Goal: Communication & Community: Answer question/provide support

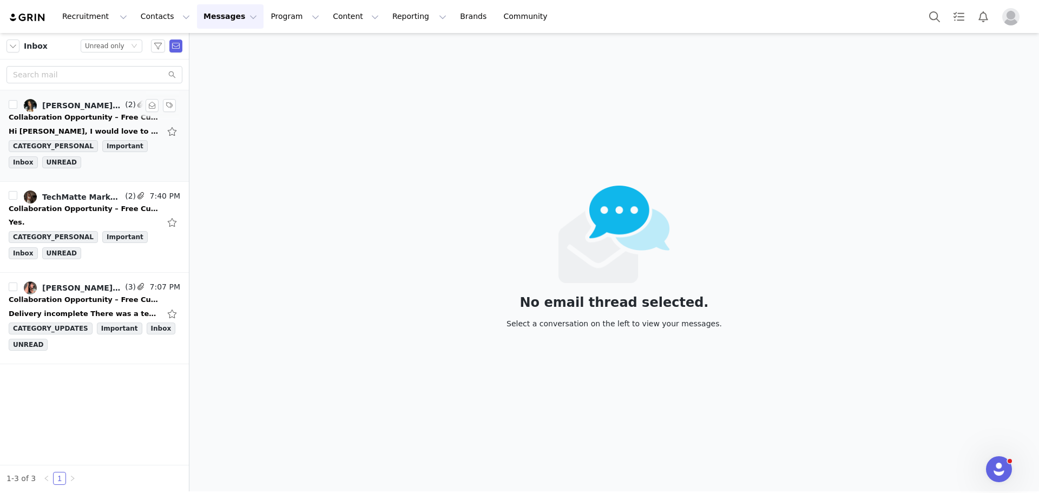
click at [77, 114] on div "Collaboration Opportunity – Free Custom Name Stamp" at bounding box center [85, 117] width 152 height 11
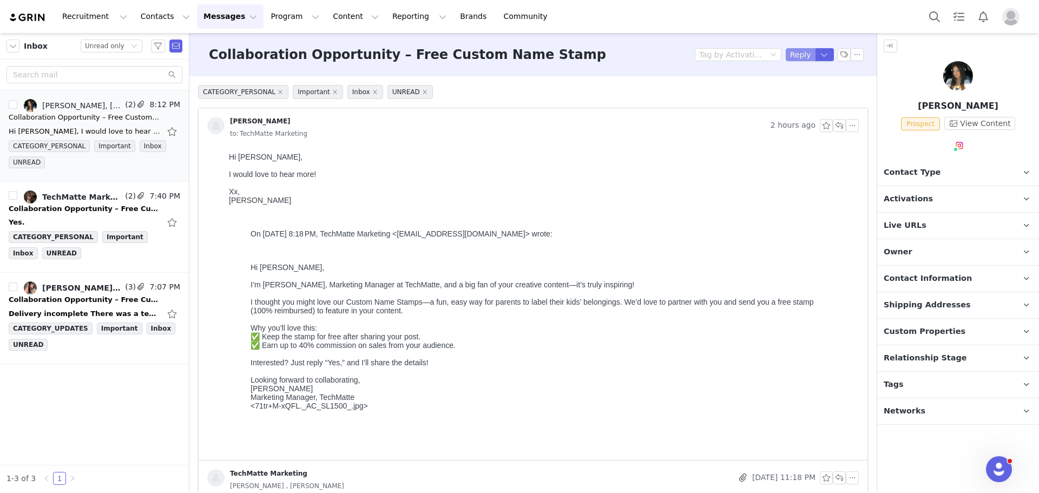
click at [794, 56] on button "Reply" at bounding box center [801, 54] width 30 height 13
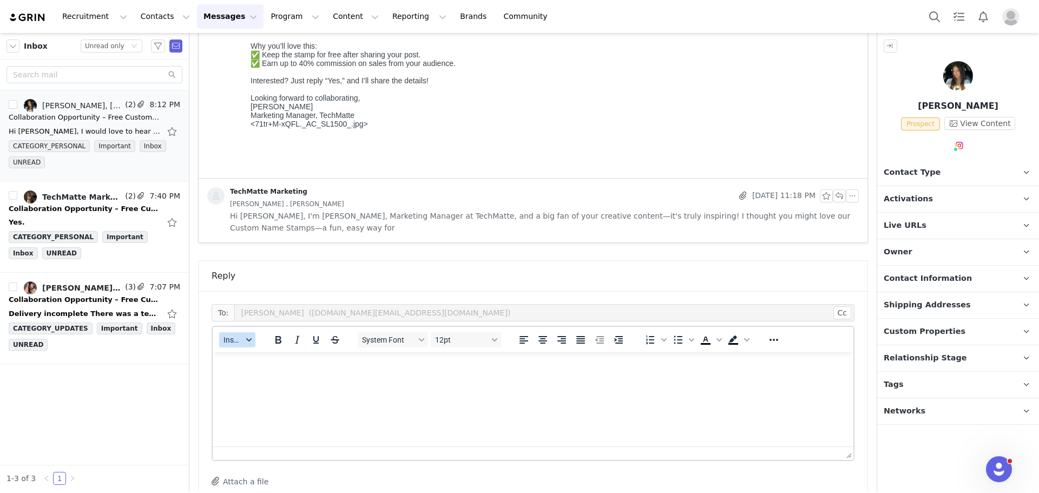
click at [251, 340] on icon "button" at bounding box center [248, 339] width 5 height 5
click at [261, 354] on div "Insert Template" at bounding box center [276, 358] width 97 height 13
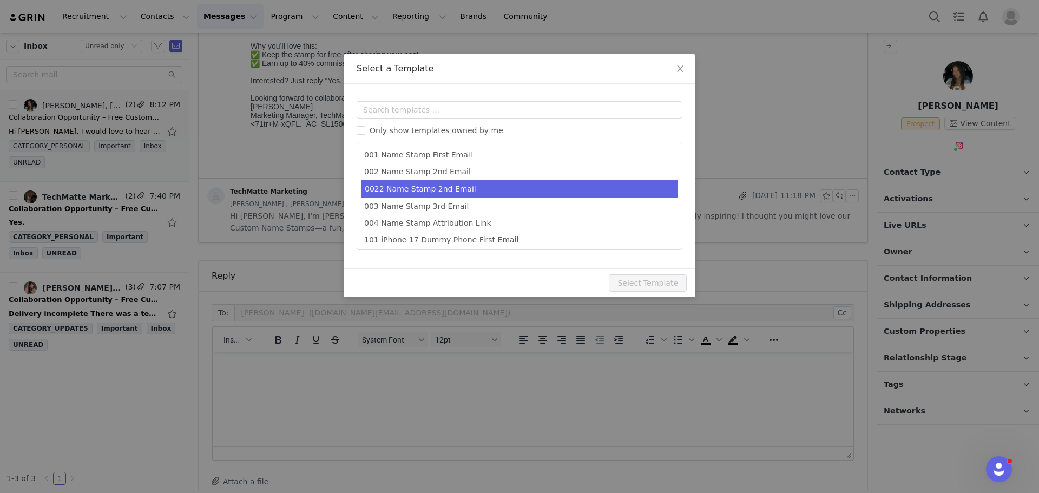
click at [409, 190] on li "0022 Name Stamp 2nd Email" at bounding box center [519, 189] width 316 height 18
type input "Next Steps for Your TechMatte Name Stamp Partnership"
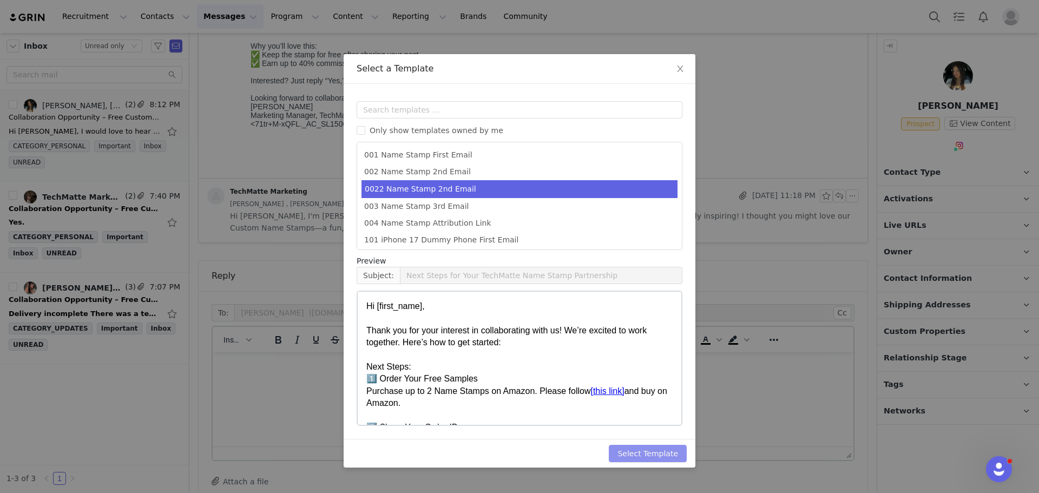
click at [633, 450] on button "Select Template" at bounding box center [648, 453] width 78 height 17
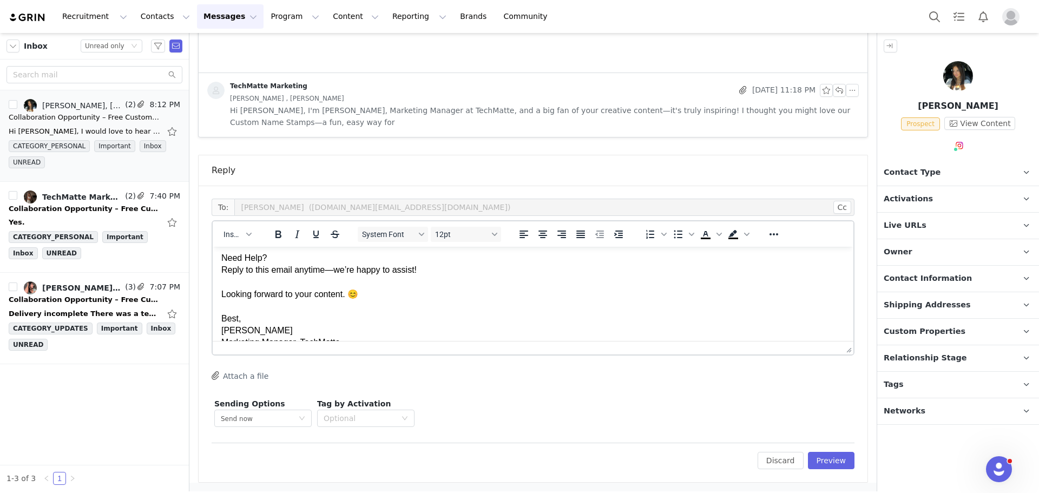
scroll to position [347, 0]
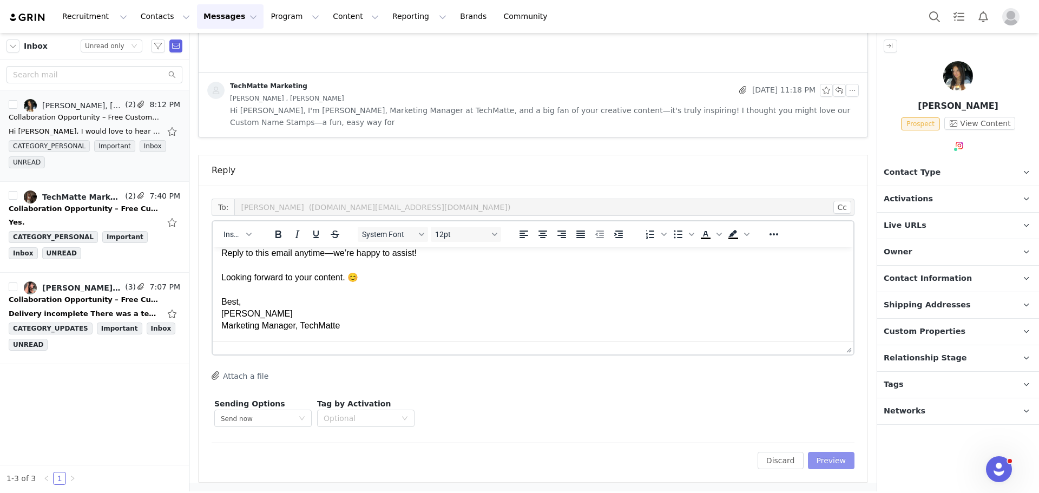
click at [818, 462] on button "Preview" at bounding box center [831, 460] width 47 height 17
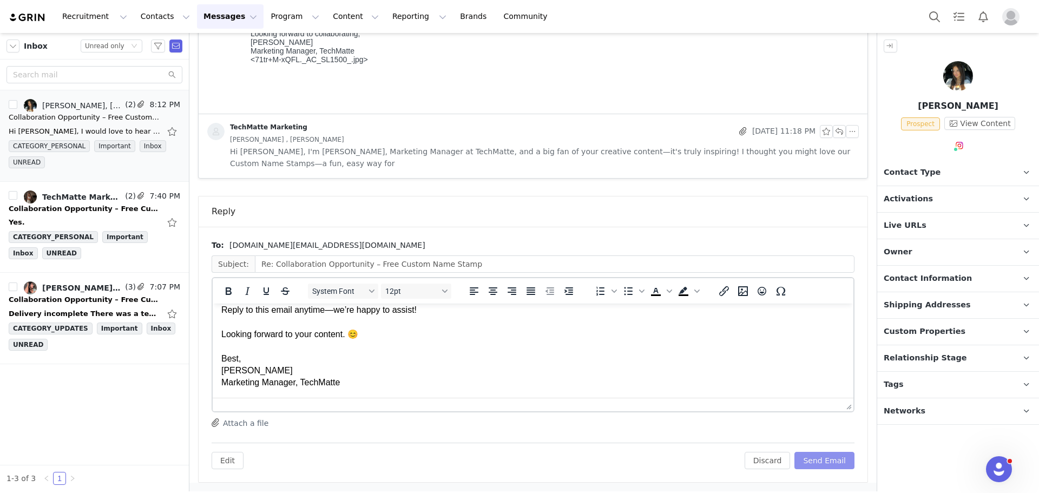
click at [804, 454] on button "Send Email" at bounding box center [824, 460] width 60 height 17
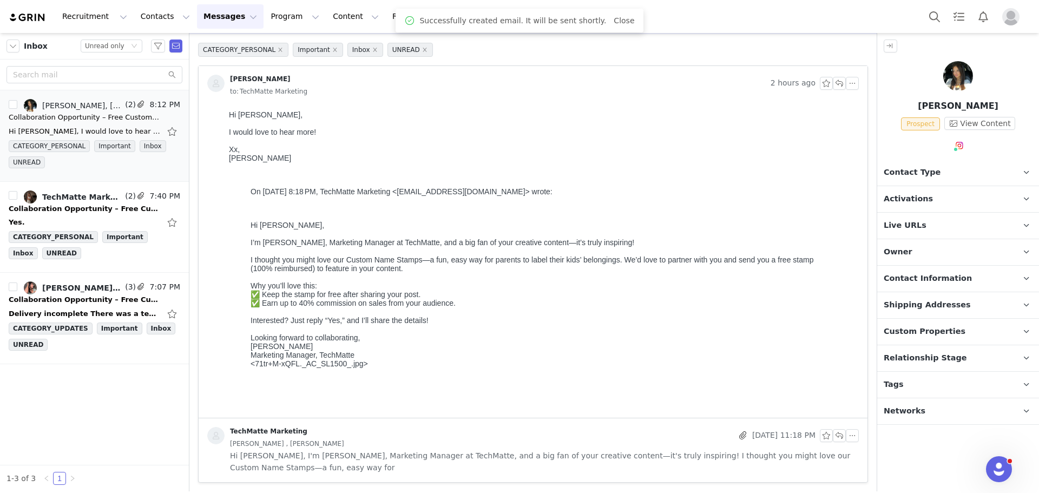
scroll to position [42, 0]
click at [93, 207] on div "Collaboration Opportunity – Free Custom Name Stamp" at bounding box center [85, 208] width 152 height 11
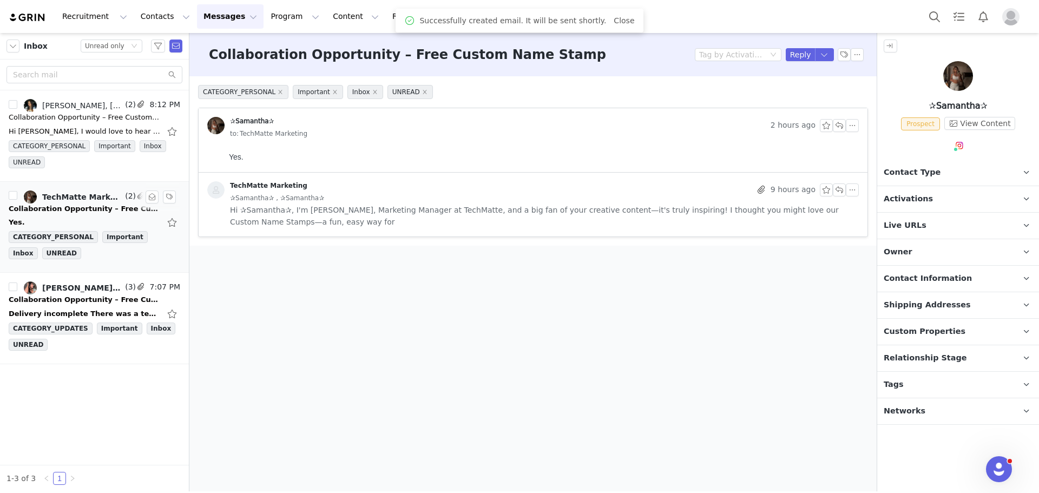
scroll to position [0, 0]
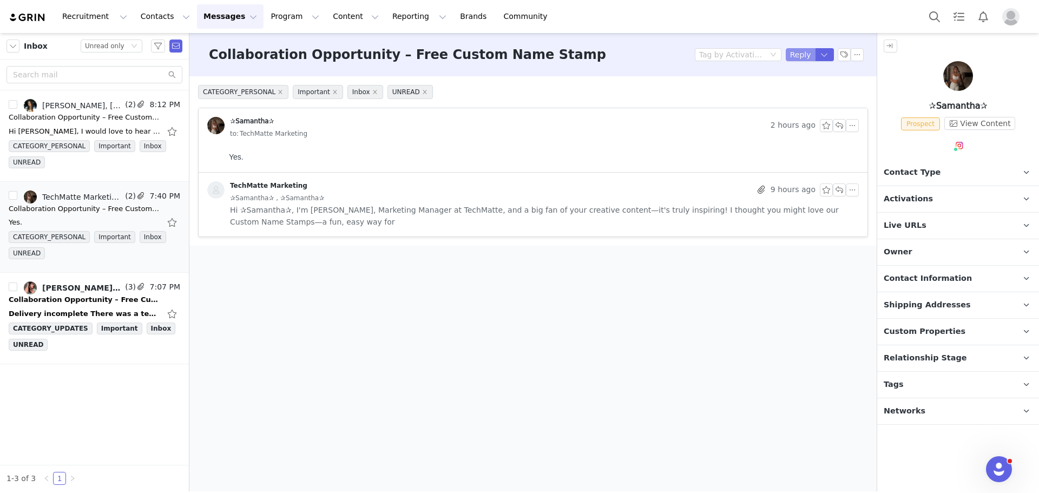
click at [803, 58] on button "Reply" at bounding box center [801, 54] width 30 height 13
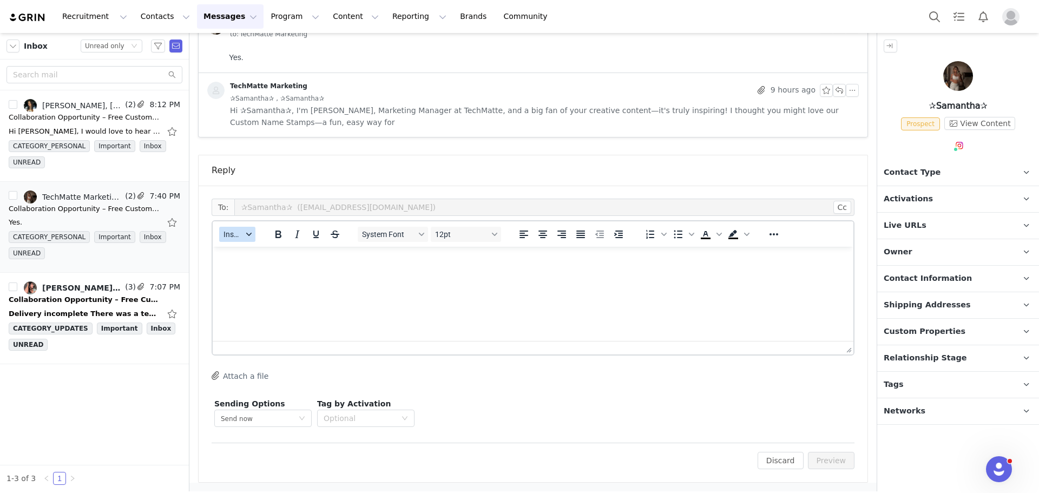
click at [252, 234] on div "button" at bounding box center [249, 234] width 9 height 5
click at [264, 257] on div "Insert Template" at bounding box center [276, 253] width 97 height 13
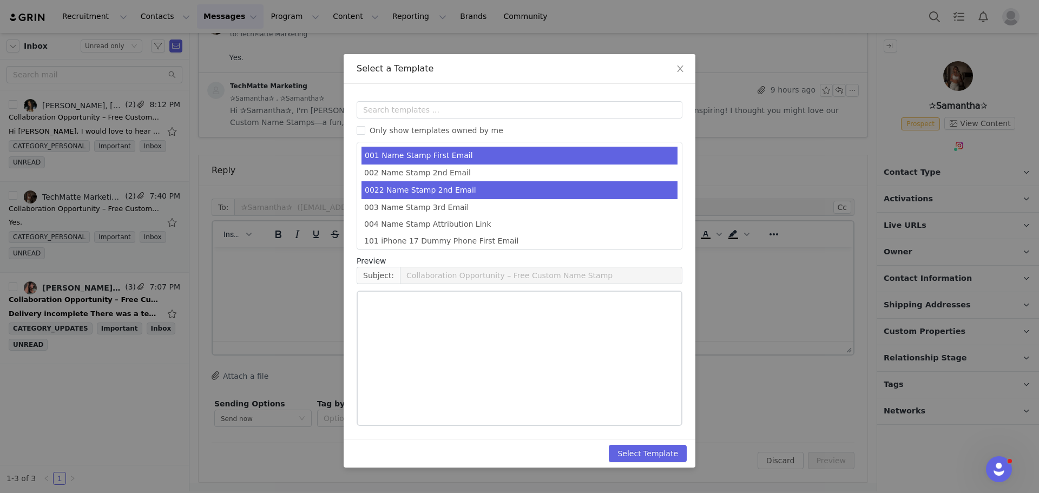
click at [428, 188] on li "0022 Name Stamp 2nd Email" at bounding box center [519, 190] width 316 height 18
type input "Next Steps for Your TechMatte Name Stamp Partnership"
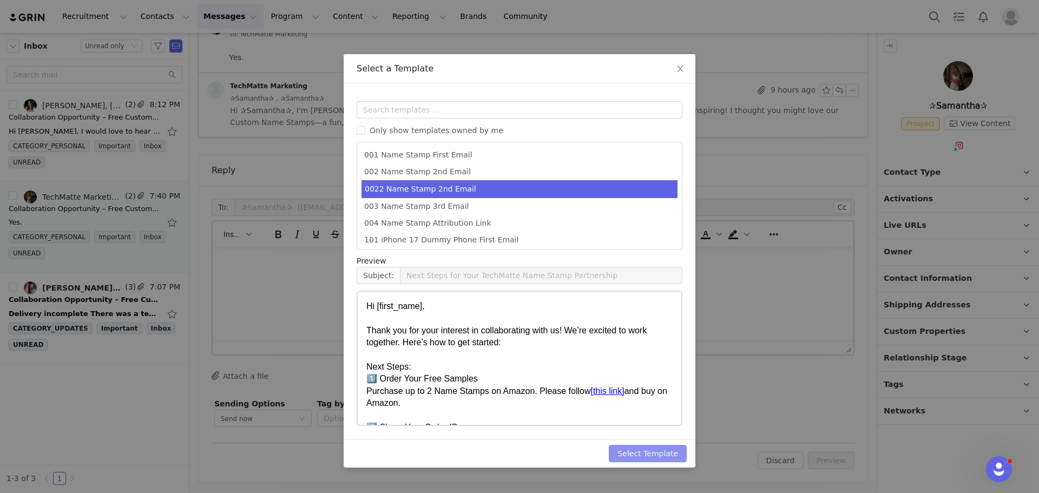
click at [637, 451] on button "Select Template" at bounding box center [648, 453] width 78 height 17
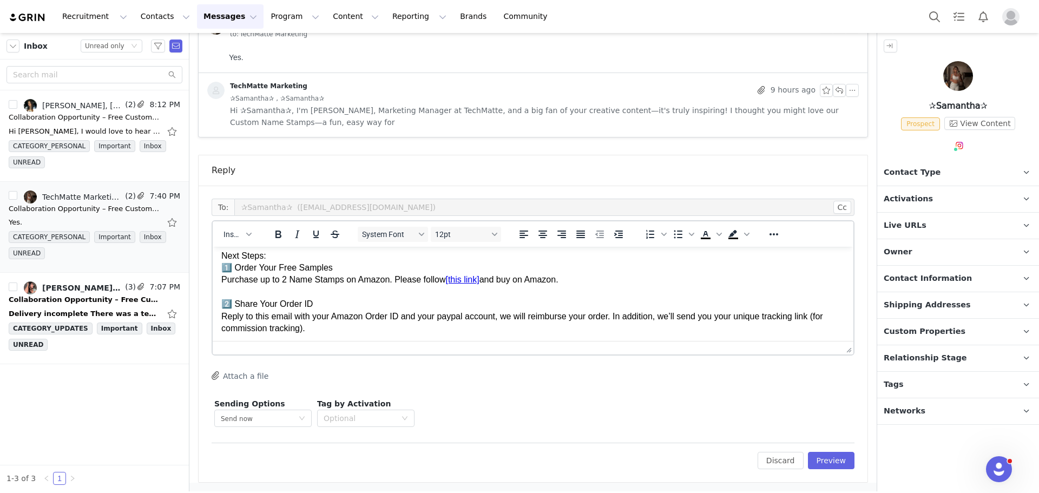
scroll to position [23, 0]
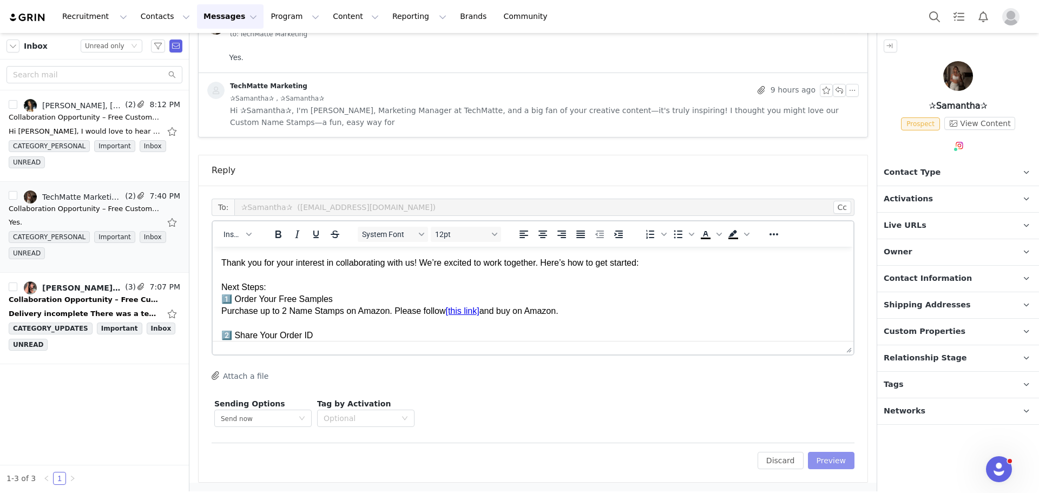
click at [826, 458] on button "Preview" at bounding box center [831, 460] width 47 height 17
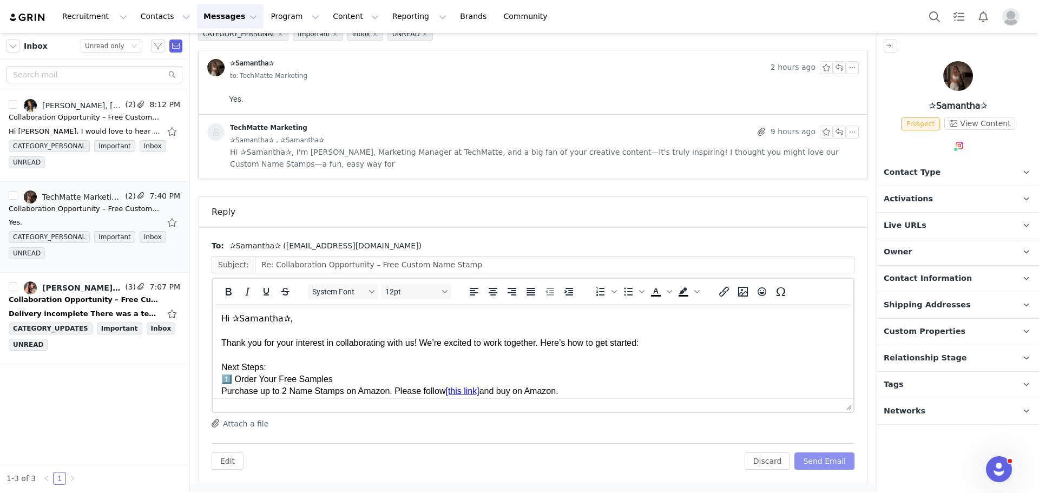
scroll to position [58, 0]
click at [815, 458] on button "Send Email" at bounding box center [824, 460] width 60 height 17
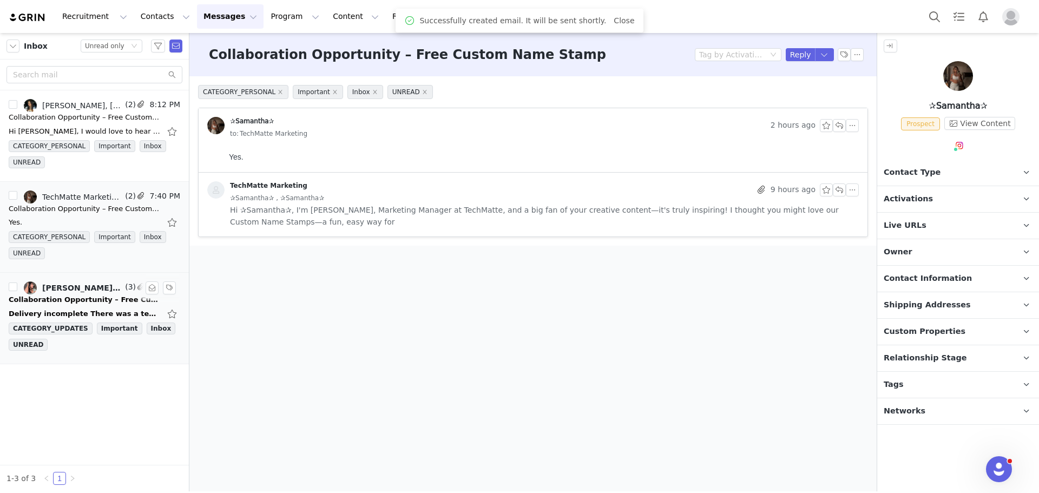
click at [97, 297] on div "Collaboration Opportunity – Free Custom Name Stamp" at bounding box center [85, 299] width 152 height 11
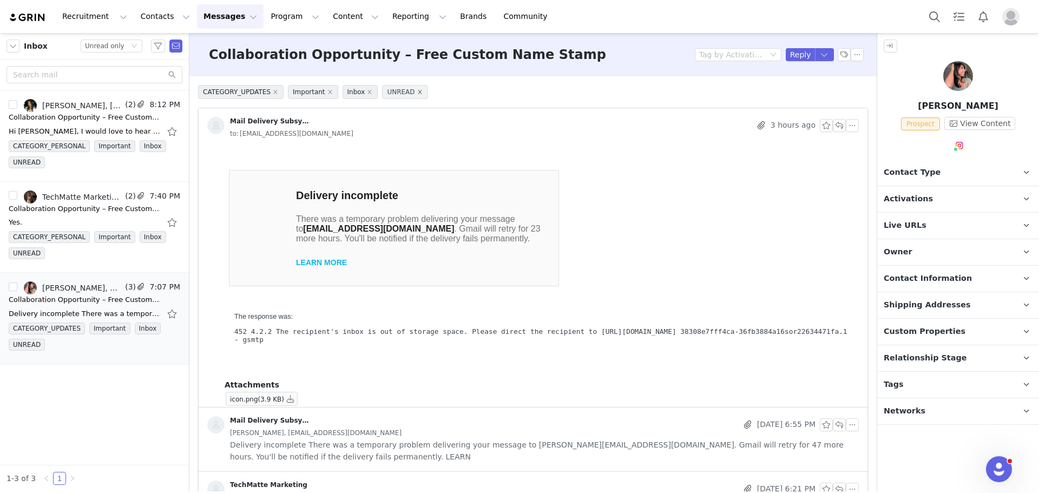
click at [417, 91] on icon "icon: close" at bounding box center [419, 91] width 5 height 5
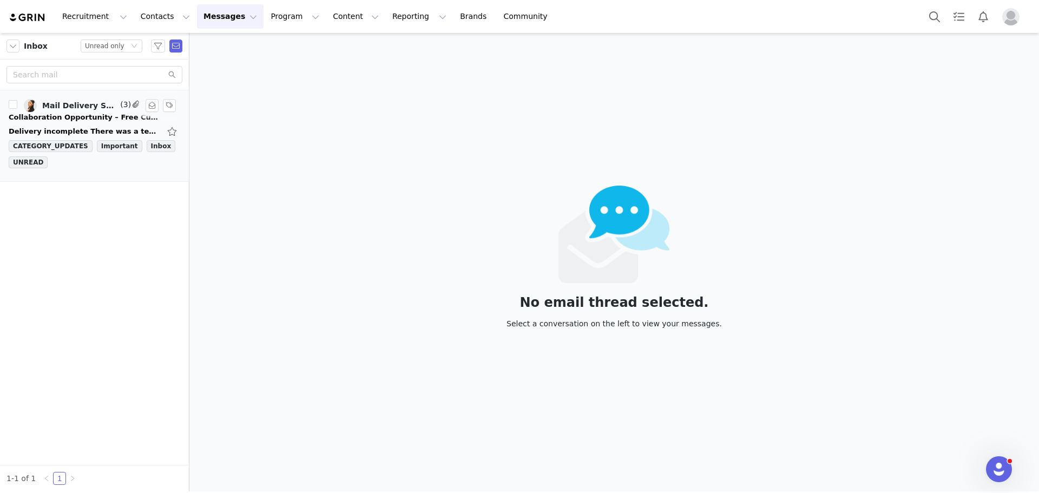
click at [85, 109] on div "Mail Delivery Subsystem, TechMatte Marketing, ZAHRIA" at bounding box center [80, 105] width 76 height 9
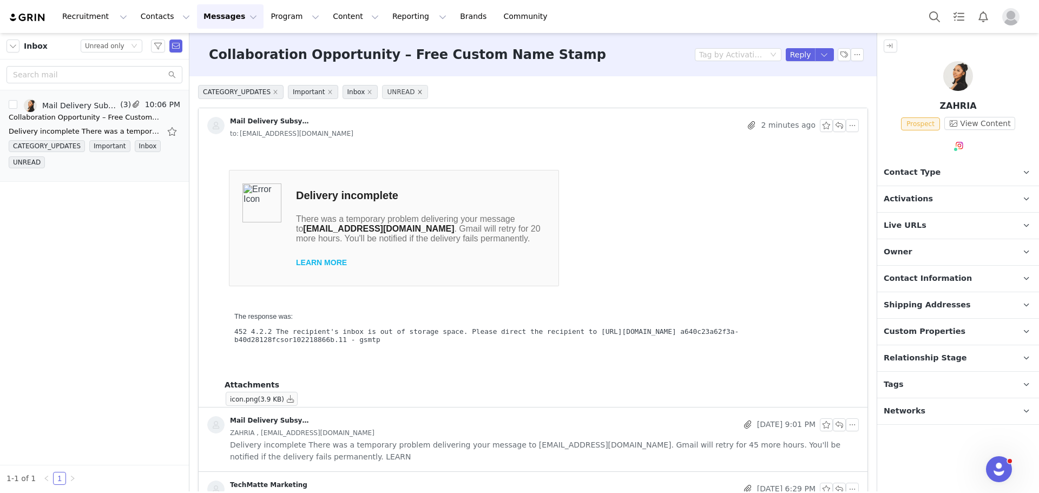
click at [418, 93] on icon "icon: close" at bounding box center [420, 92] width 4 height 4
